Goal: Task Accomplishment & Management: Manage account settings

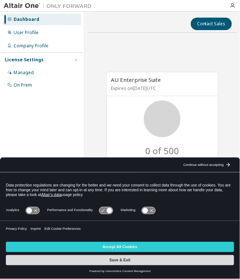
click at [117, 264] on button "Save & Exit" at bounding box center [120, 261] width 229 height 10
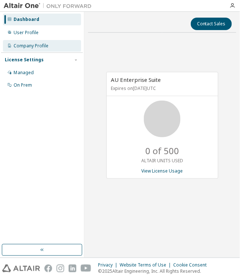
click at [59, 46] on div "Company Profile" at bounding box center [42, 46] width 78 height 12
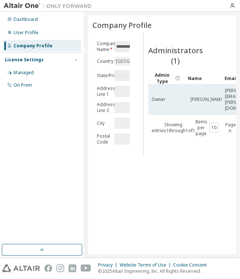
scroll to position [0, 7]
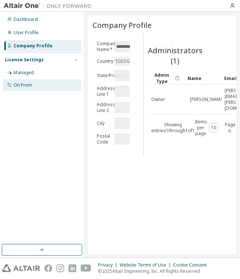
click at [39, 85] on div "On Prem" at bounding box center [42, 85] width 78 height 12
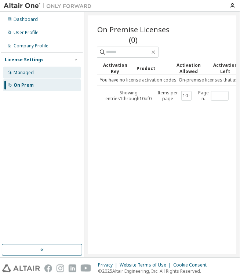
click at [55, 74] on div "Managed" at bounding box center [42, 73] width 78 height 12
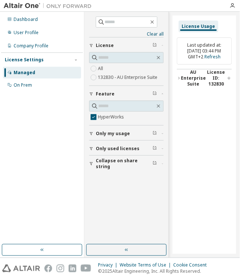
click at [176, 78] on div "License Usage Last updated at: [DATE] 03:44 PM GMT+2 Refresh AU Enterprise Suit…" at bounding box center [205, 134] width 64 height 239
click at [214, 79] on span "License ID: 132830" at bounding box center [216, 78] width 21 height 18
click at [157, 106] on icon "button" at bounding box center [159, 106] width 6 height 6
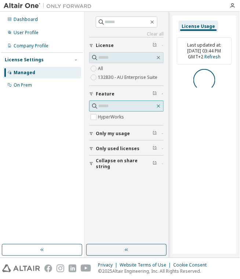
click at [160, 106] on icon "button" at bounding box center [159, 106] width 6 height 6
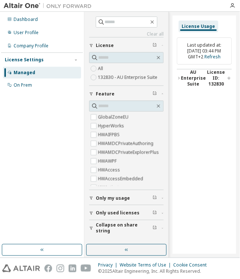
click at [163, 199] on icon "button" at bounding box center [163, 198] width 4 height 2
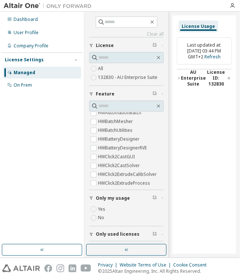
scroll to position [231, 0]
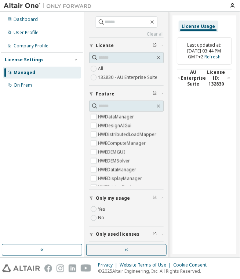
click at [164, 122] on div "GlobalZoneEU HyperWorks HWAIFPBS HWAMDCPrivateAuthoring HWAMDCPrivateExplorerPl…" at bounding box center [126, 150] width 75 height 74
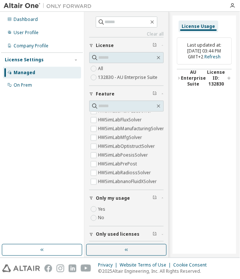
scroll to position [2555, 0]
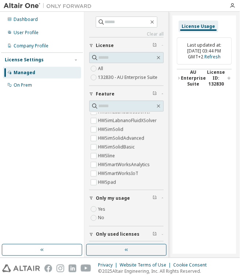
click at [162, 183] on div "GlobalZoneEU HyperWorks HWAIFPBS HWAMDCPrivateAuthoring HWAMDCPrivateExplorerPl…" at bounding box center [126, 150] width 75 height 74
click at [163, 183] on div "GlobalZoneEU HyperWorks HWAIFPBS HWAMDCPrivateAuthoring HWAMDCPrivateExplorerPl…" at bounding box center [126, 150] width 75 height 74
click at [162, 185] on div "GlobalZoneEU HyperWorks HWAIFPBS HWAMDCPrivateAuthoring HWAMDCPrivateExplorerPl…" at bounding box center [126, 150] width 75 height 74
click at [161, 187] on div "GlobalZoneEU HyperWorks HWAIFPBS HWAMDCPrivateAuthoring HWAMDCPrivateExplorerPl…" at bounding box center [126, 145] width 75 height 89
click at [161, 183] on div "GlobalZoneEU HyperWorks HWAIFPBS HWAMDCPrivateAuthoring HWAMDCPrivateExplorerPl…" at bounding box center [126, 150] width 75 height 74
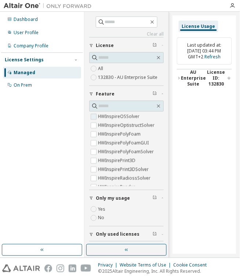
scroll to position [1332, 0]
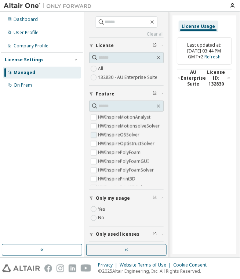
click at [160, 131] on span "HWInspireOSSolver" at bounding box center [126, 135] width 75 height 9
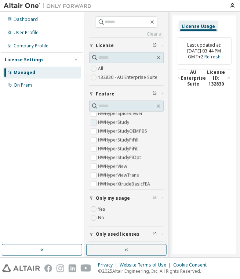
click at [160, 126] on span "HWHyperStudy" at bounding box center [126, 122] width 75 height 9
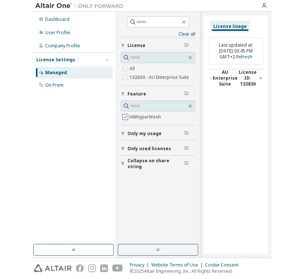
scroll to position [0, 0]
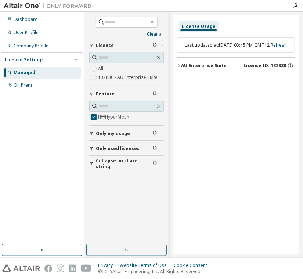
click at [179, 68] on icon "button" at bounding box center [179, 66] width 4 height 4
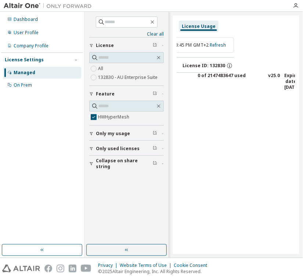
scroll to position [0, 65]
click at [240, 90] on div "Last updated at: [DATE] 03:45 PM GMT+2 Refresh AU Enterprise Suite License ID: …" at bounding box center [236, 64] width 118 height 63
click at [240, 86] on div "Expire date: [DATE]" at bounding box center [288, 82] width 17 height 18
click at [240, 84] on div "Expire date: [DATE]" at bounding box center [288, 82] width 17 height 18
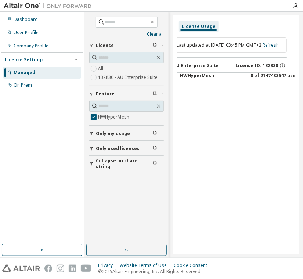
click at [182, 90] on div "HWHyperMesh" at bounding box center [213, 82] width 66 height 18
click at [180, 96] on div "Last updated at: [DATE] 03:45 PM GMT+2 Refresh AU Enterprise Suite License ID: …" at bounding box center [236, 64] width 118 height 63
click at [228, 78] on div "HWHyperMesh 0 of 2147483647 used v25.0 Expire date: [DATE]" at bounding box center [227, 79] width 105 height 15
click at [160, 107] on icon "button" at bounding box center [159, 106] width 6 height 6
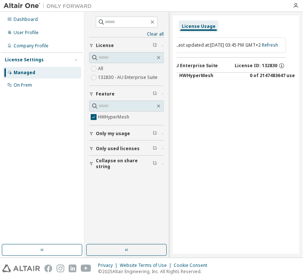
click at [34, 45] on div "Company Profile" at bounding box center [31, 46] width 35 height 6
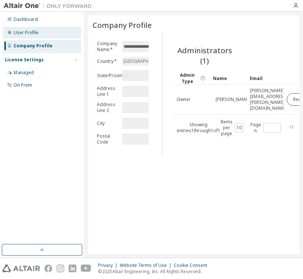
click at [50, 35] on div "User Profile" at bounding box center [42, 33] width 78 height 12
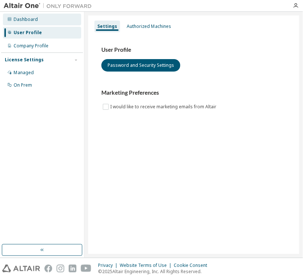
click at [51, 18] on div "Dashboard" at bounding box center [42, 20] width 78 height 12
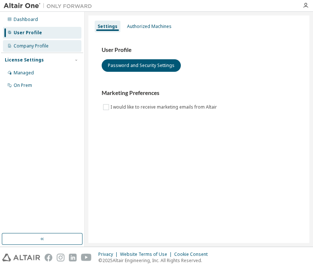
click at [49, 46] on div "Company Profile" at bounding box center [42, 46] width 78 height 12
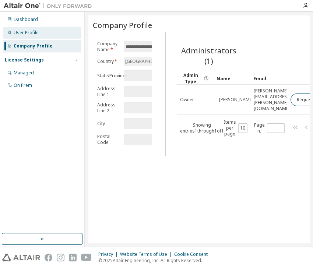
click at [50, 25] on div "Dashboard" at bounding box center [42, 20] width 78 height 12
